Goal: Task Accomplishment & Management: Use online tool/utility

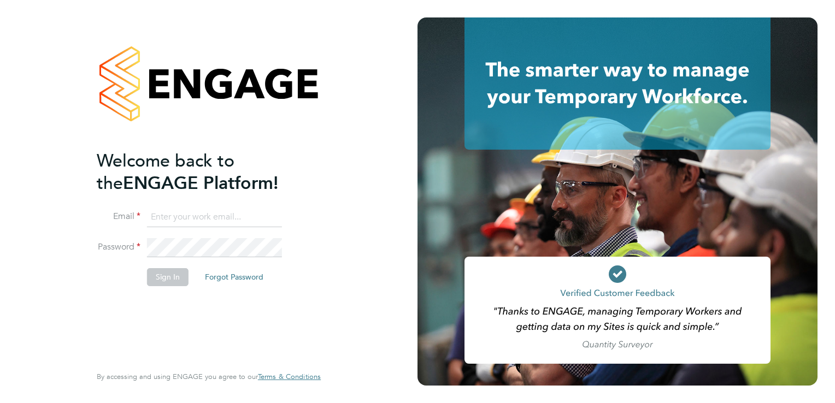
type input "aasiya.dudha@torus.co.uk"
click at [171, 277] on button "Sign In" at bounding box center [168, 276] width 42 height 17
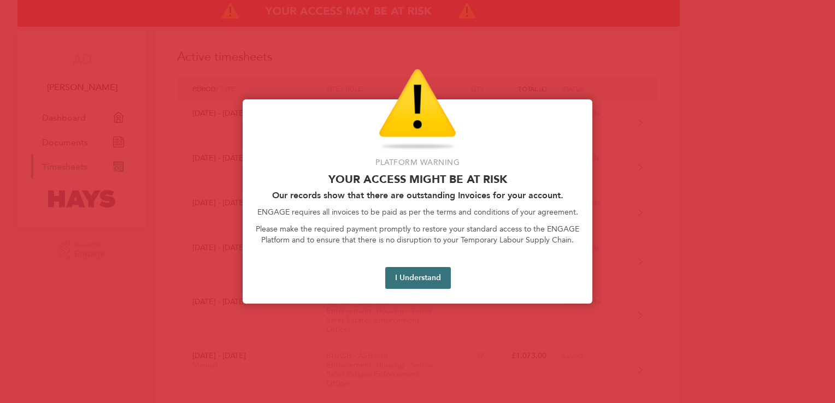
click at [428, 281] on button "I Understand" at bounding box center [418, 278] width 66 height 22
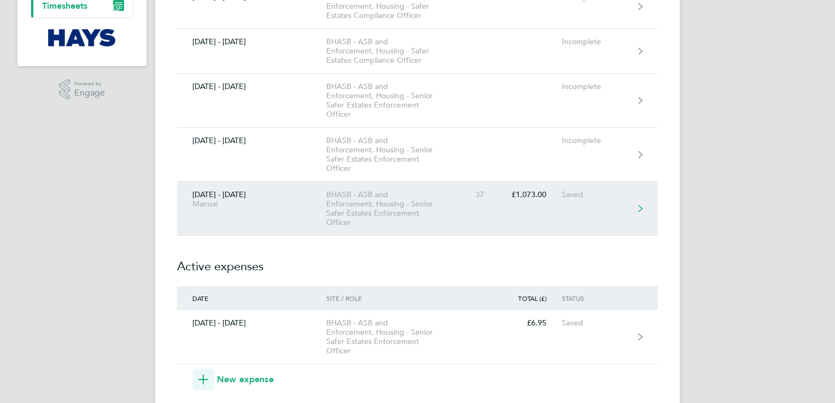
scroll to position [197, 0]
